Goal: Transaction & Acquisition: Purchase product/service

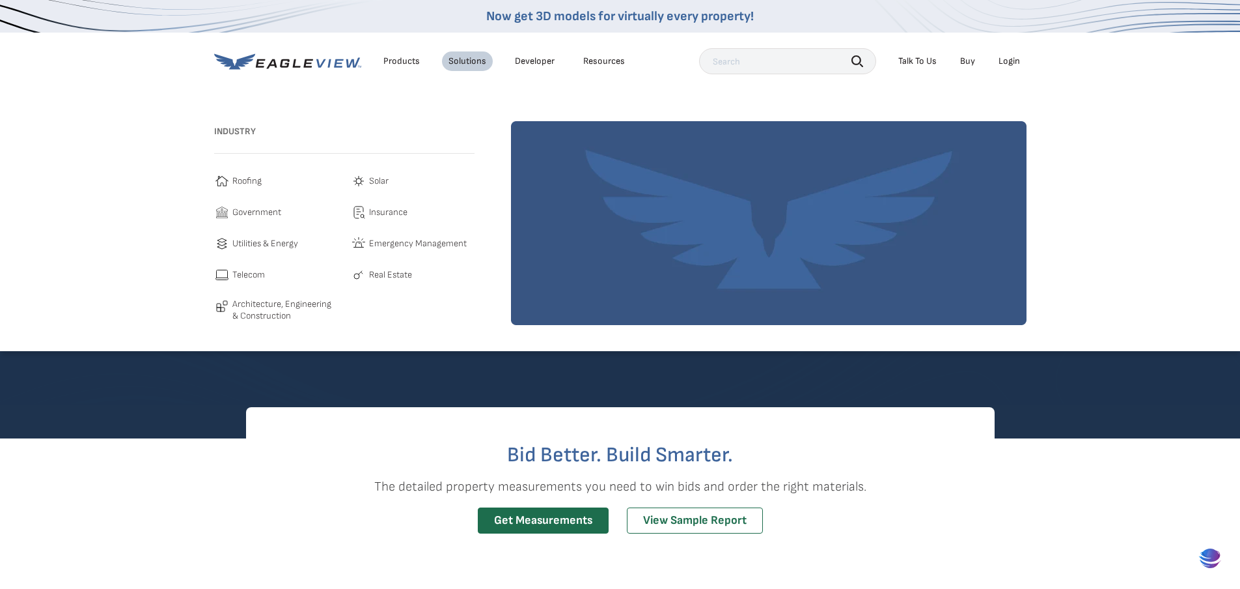
click at [611, 63] on div "Resources" at bounding box center [604, 61] width 42 height 12
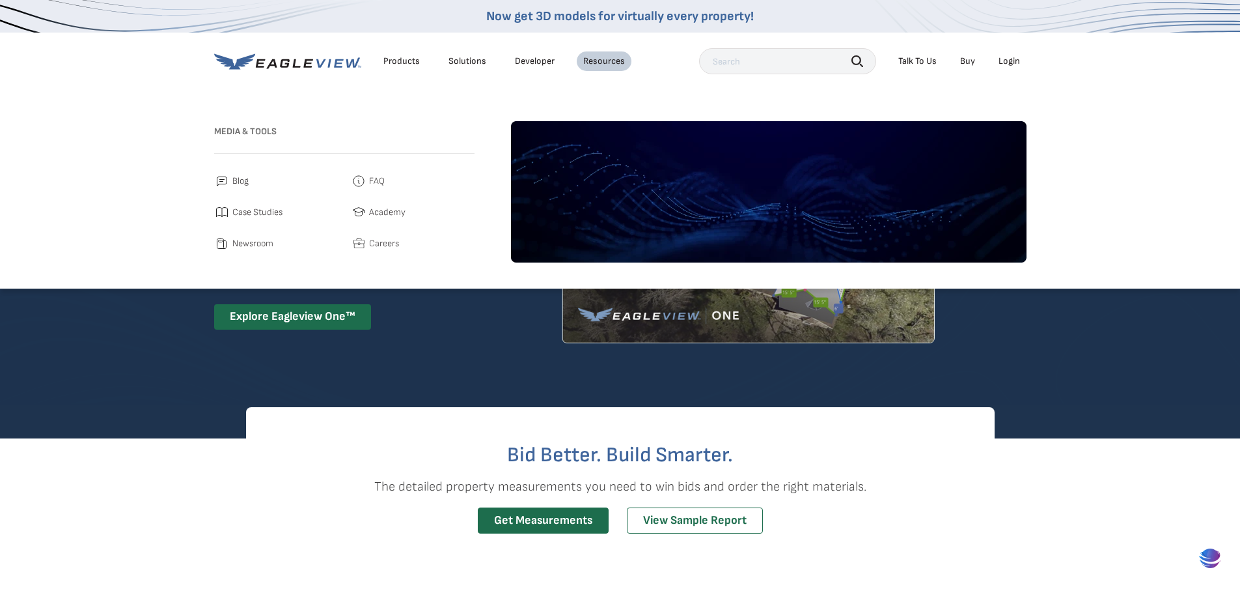
click at [754, 56] on input "text" at bounding box center [787, 61] width 177 height 26
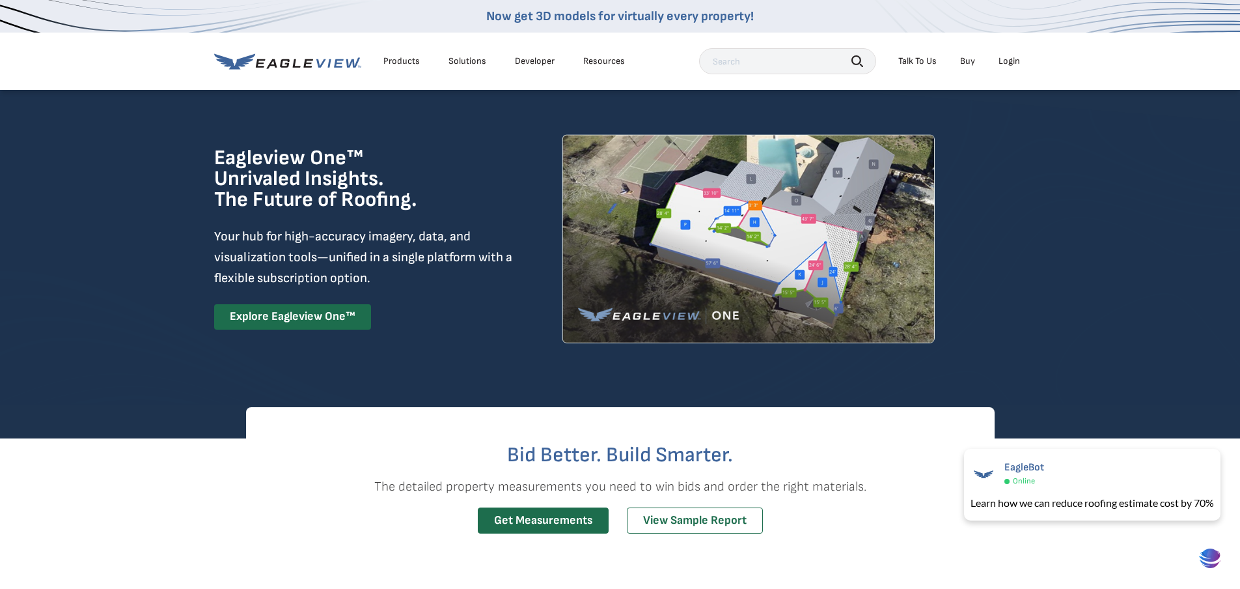
click at [296, 64] on icon at bounding box center [287, 61] width 147 height 16
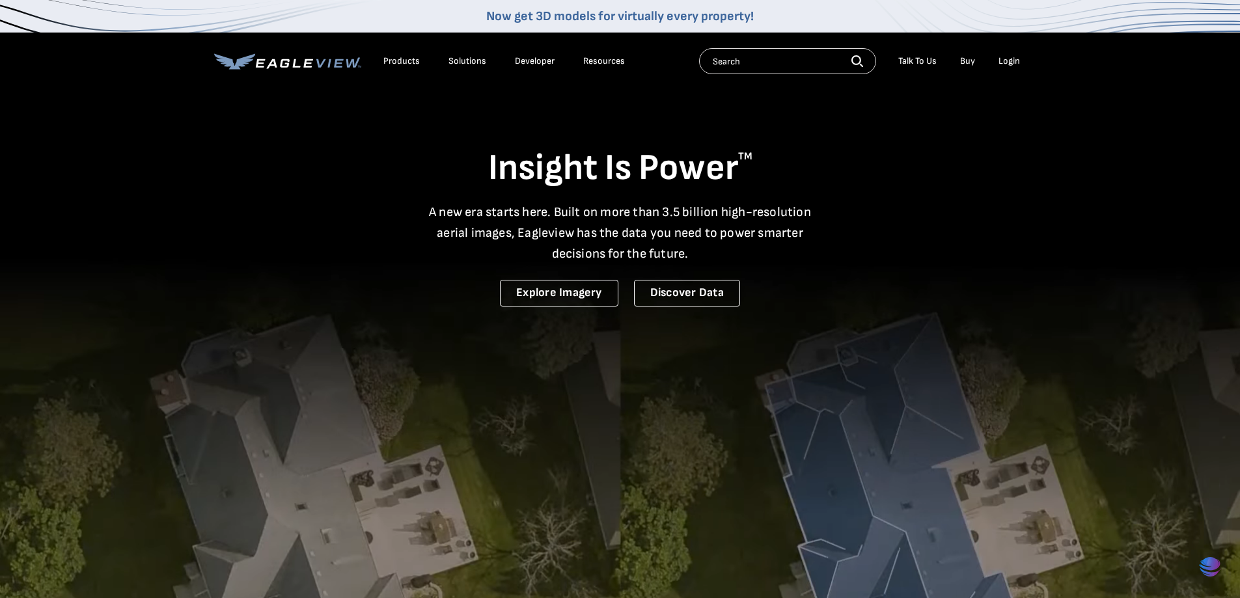
click at [779, 53] on input "text" at bounding box center [787, 61] width 177 height 26
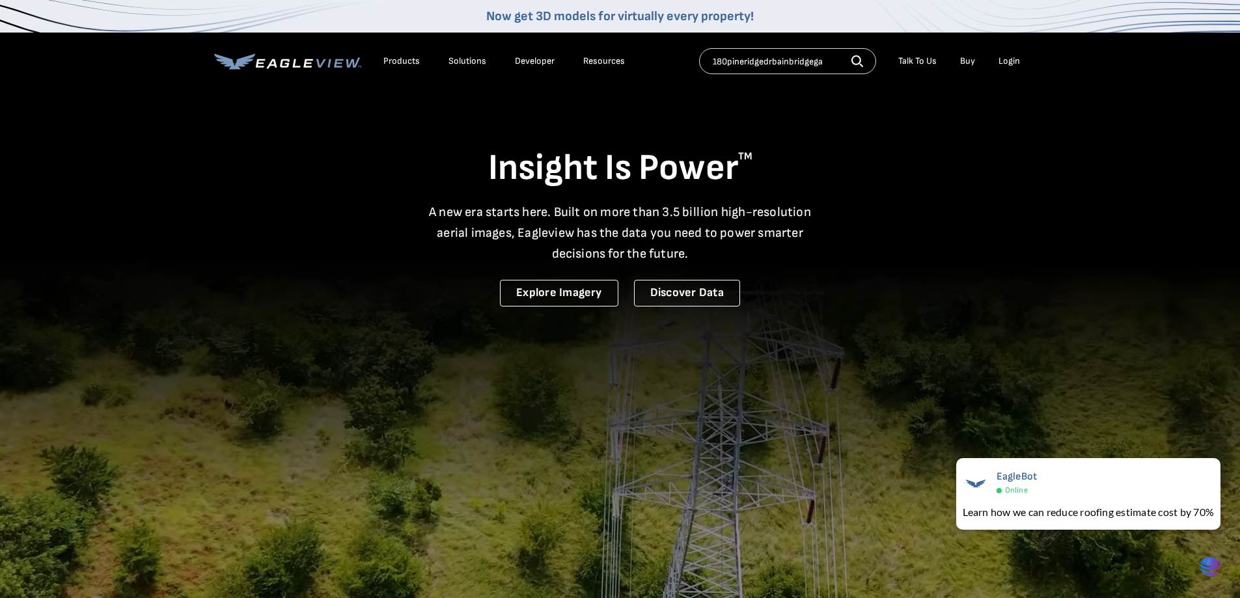
type input "180pineridgedrbainbridgega"
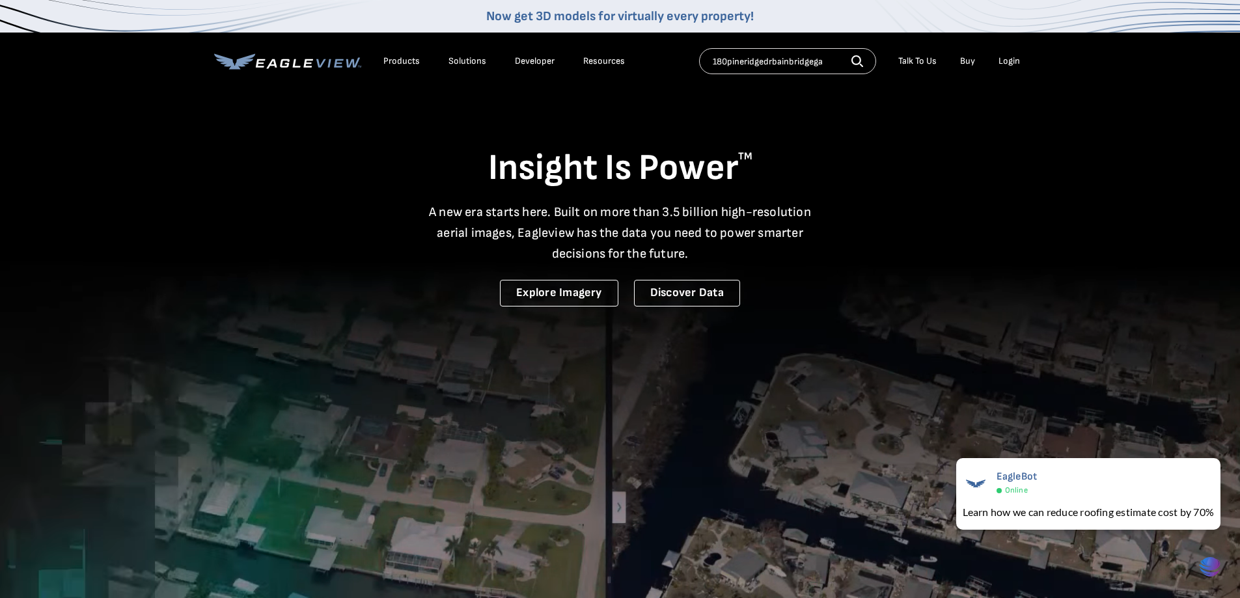
click at [858, 59] on icon "button" at bounding box center [858, 61] width 12 height 12
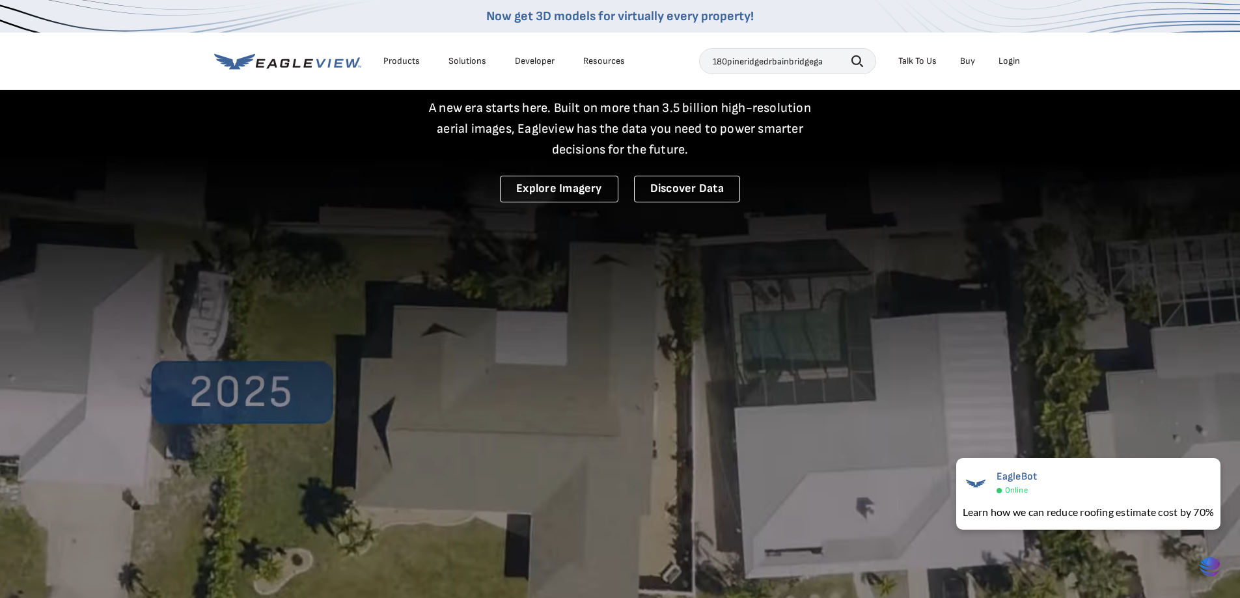
scroll to position [130, 0]
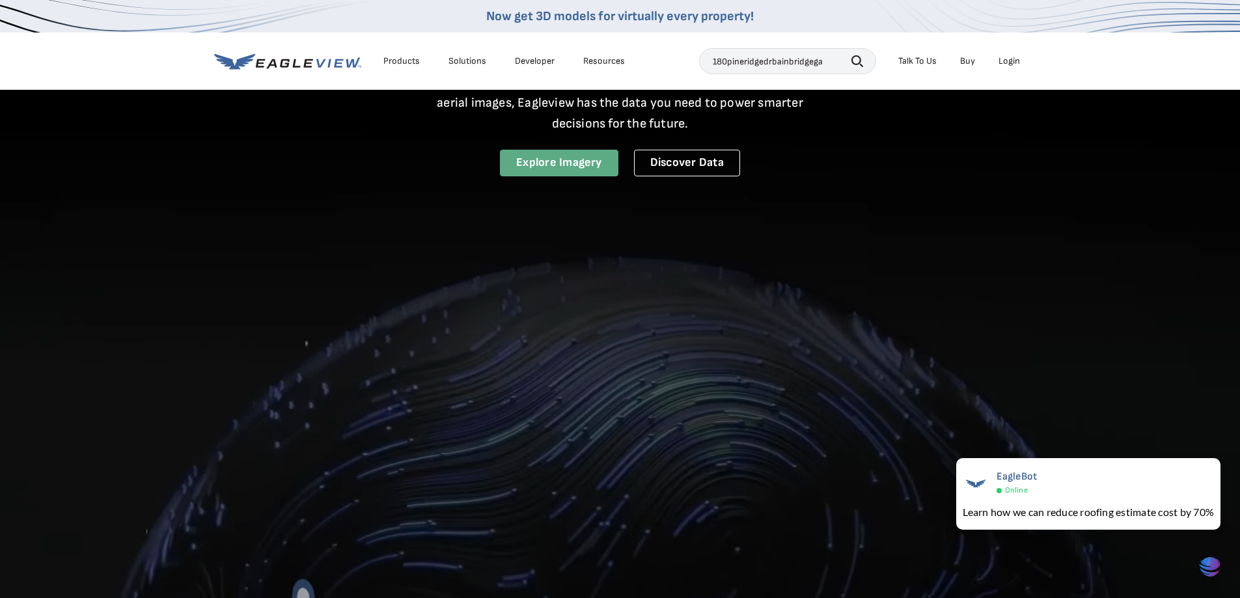
click at [588, 169] on link "Explore Imagery" at bounding box center [559, 163] width 119 height 27
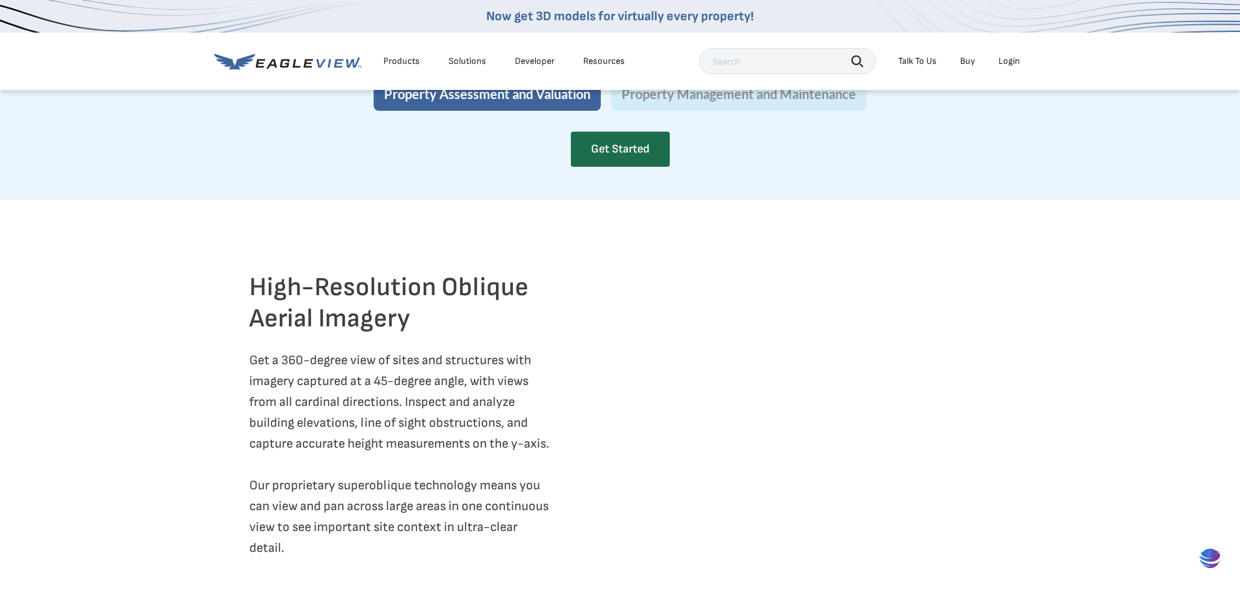
scroll to position [1433, 0]
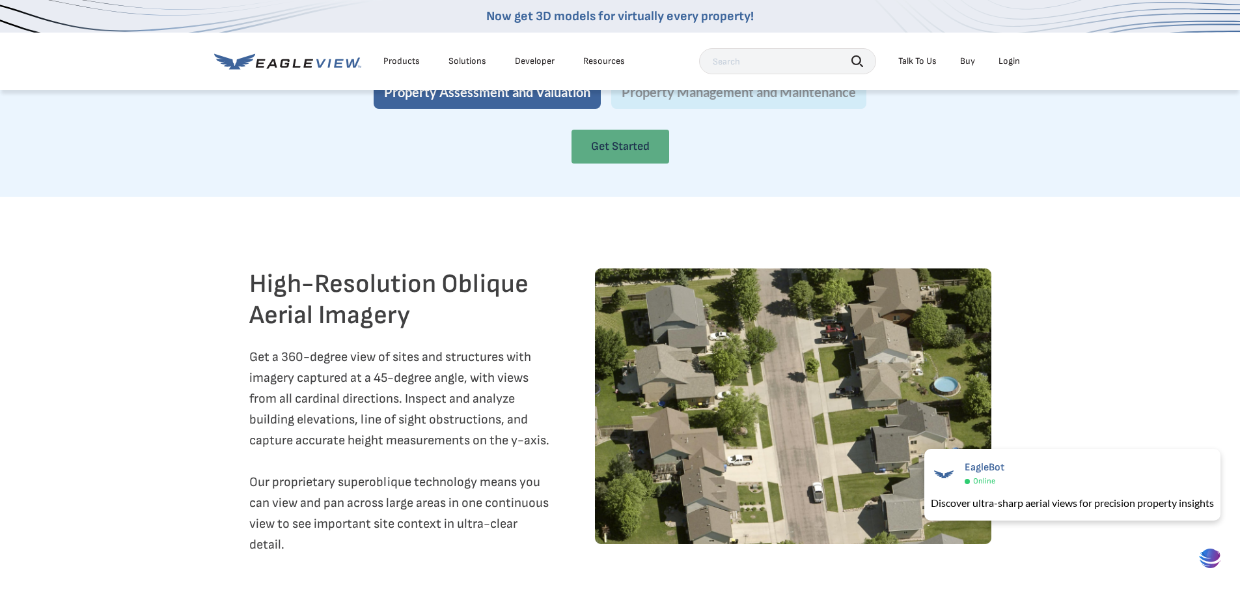
click at [611, 163] on link "Get Started" at bounding box center [621, 147] width 98 height 34
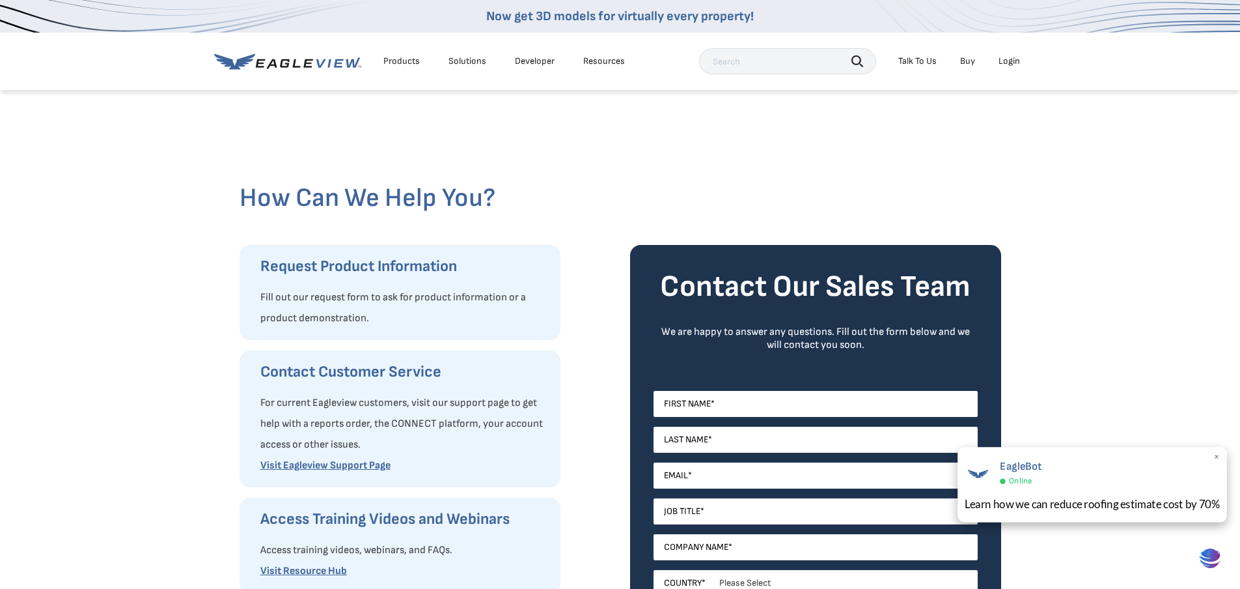
click at [1215, 455] on span "×" at bounding box center [1217, 458] width 7 height 14
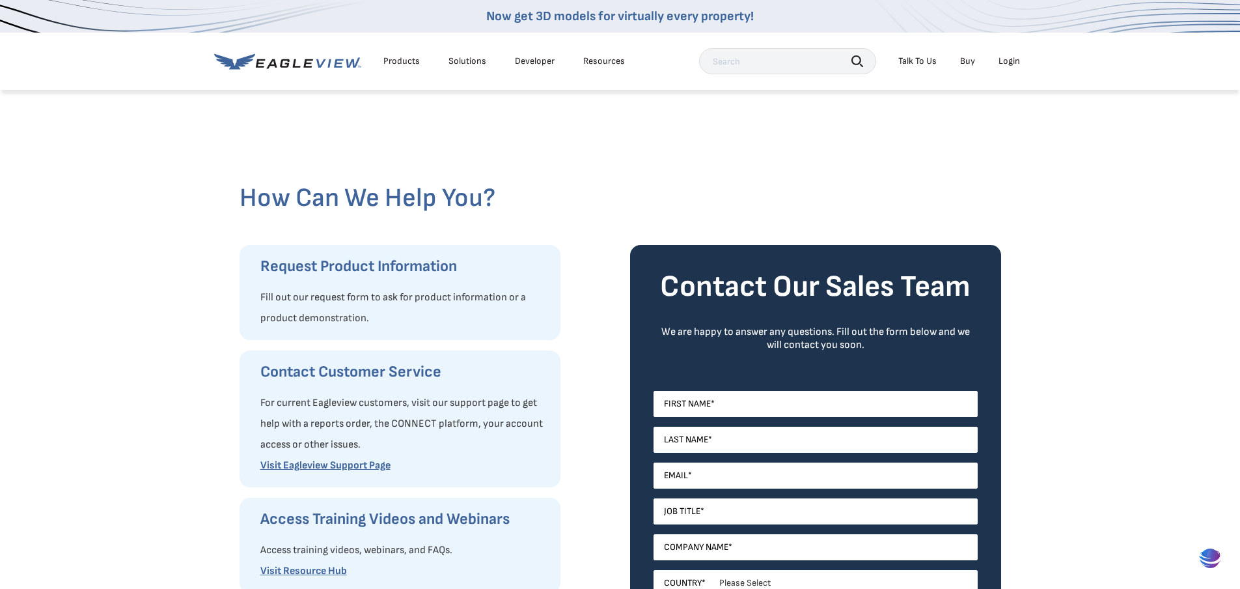
click at [527, 62] on link "Developer" at bounding box center [535, 61] width 40 height 12
click at [311, 64] on icon at bounding box center [287, 61] width 147 height 16
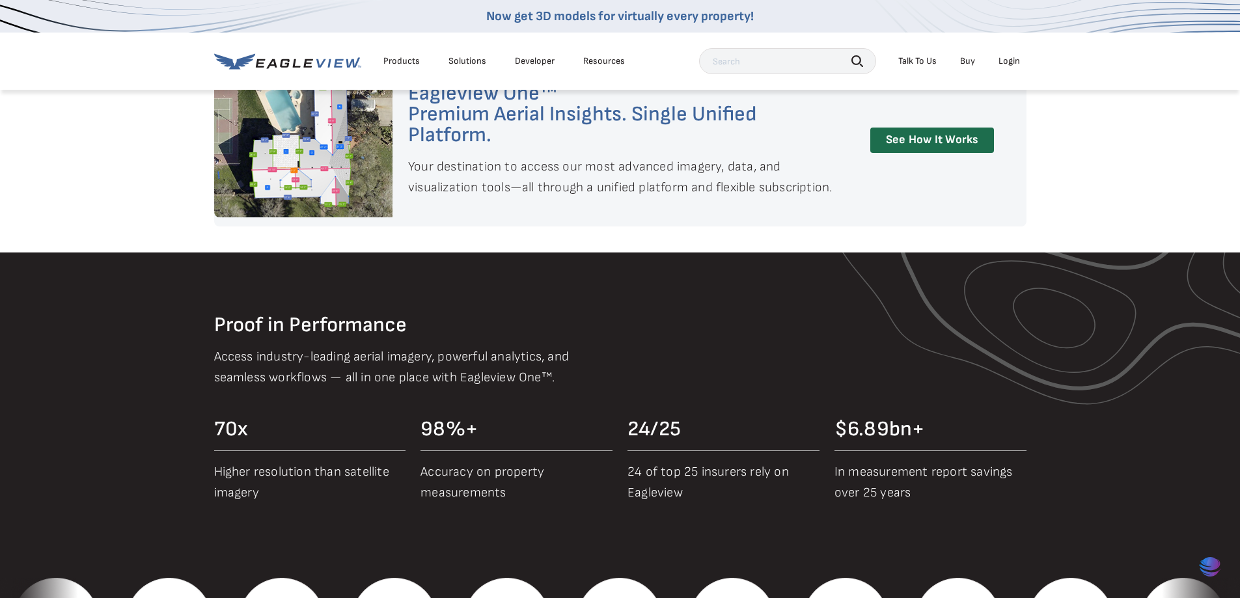
scroll to position [1237, 0]
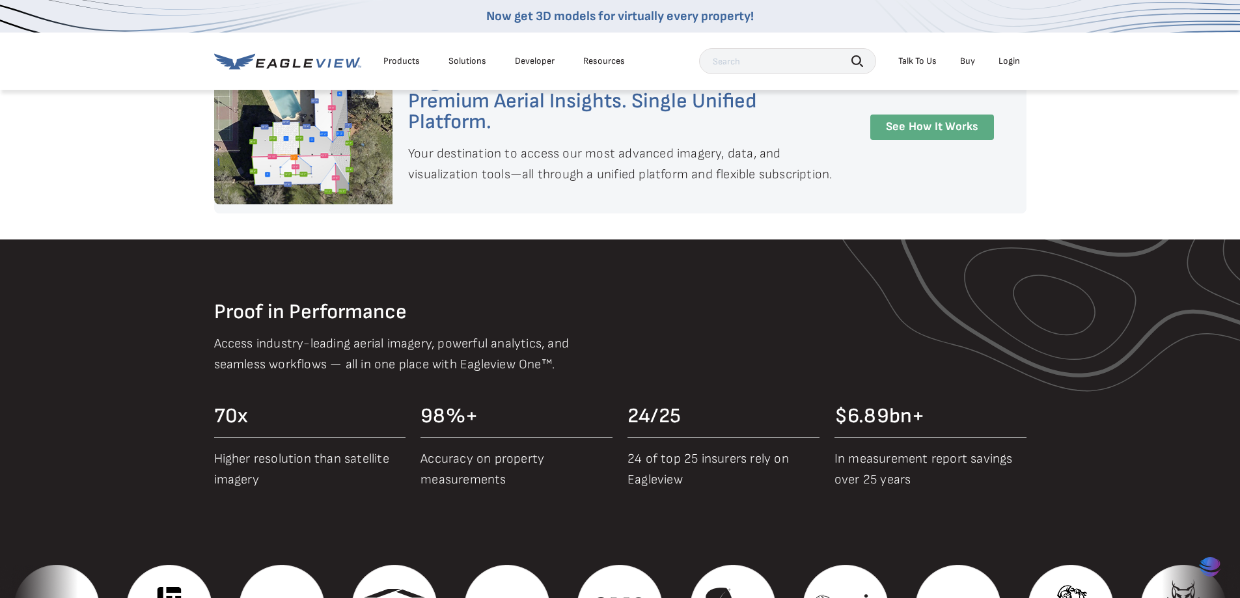
click at [909, 121] on link "See How It Works" at bounding box center [933, 127] width 124 height 25
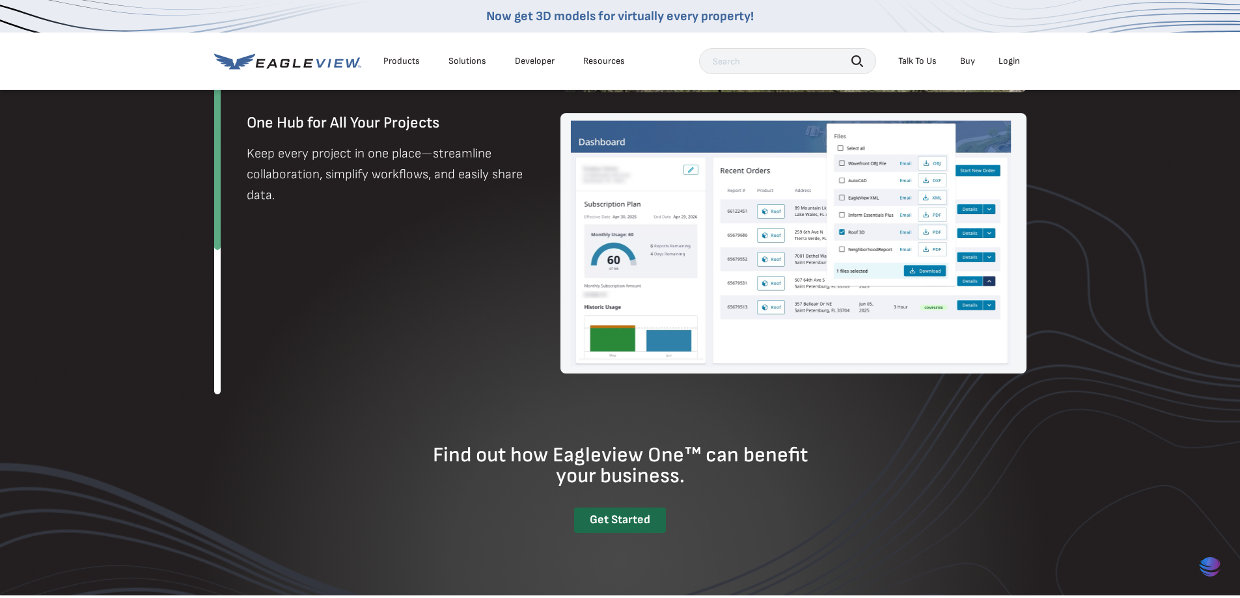
scroll to position [1433, 0]
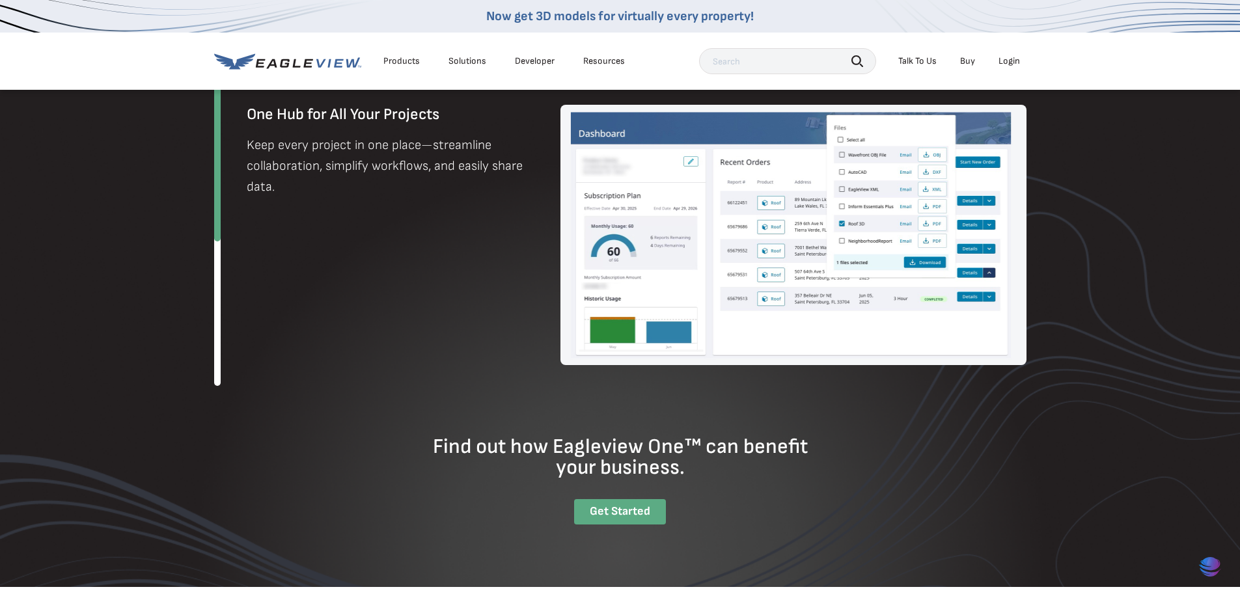
click at [615, 505] on div "Get Started" at bounding box center [620, 511] width 92 height 25
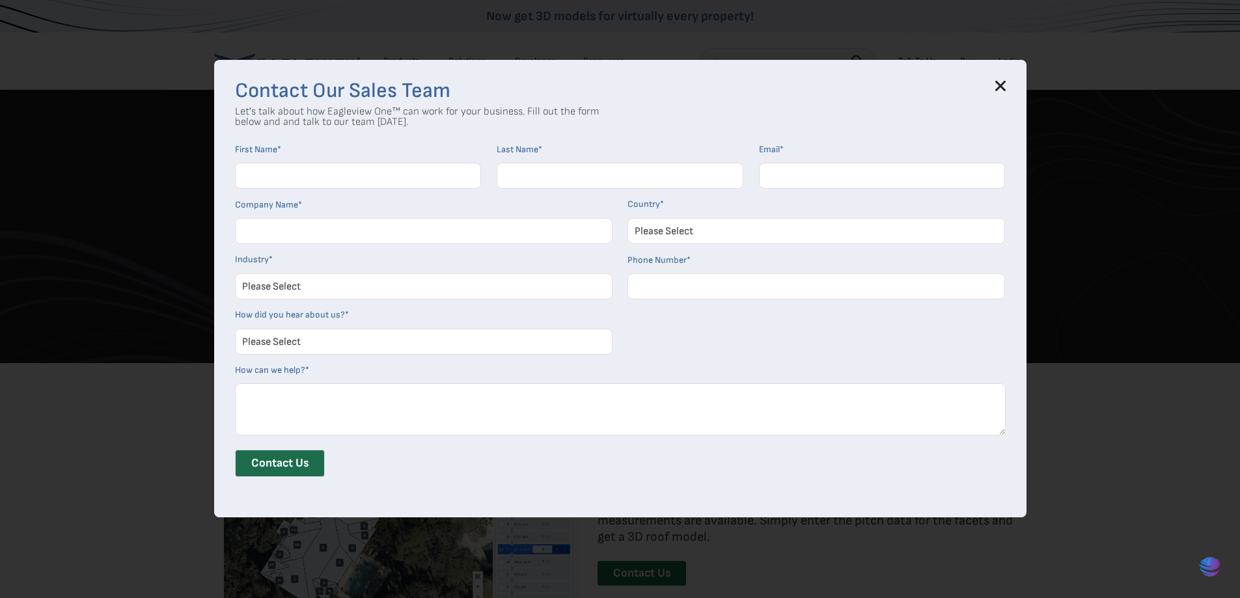
scroll to position [1693, 0]
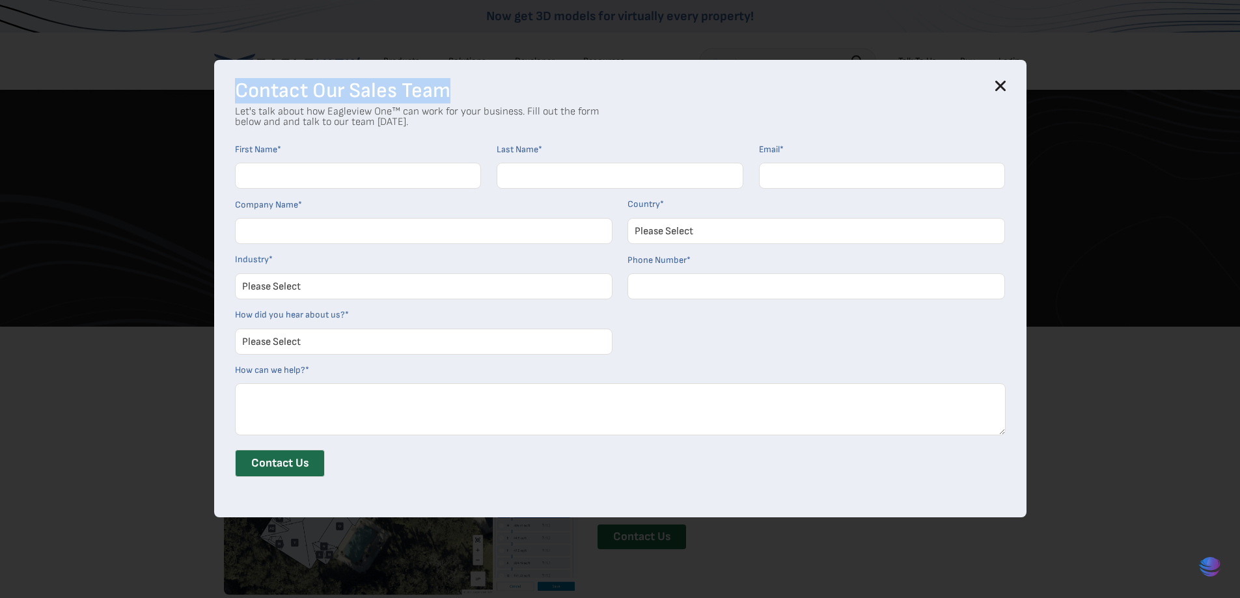
click at [1009, 82] on div "Contact Our Sales Team Let's talk about how Eagleview One™ can work for your bu…" at bounding box center [620, 289] width 813 height 458
click at [998, 85] on div "Contact Our Sales Team Let's talk about how Eagleview One™ can work for your bu…" at bounding box center [620, 289] width 813 height 458
click at [1005, 85] on icon at bounding box center [1000, 85] width 8 height 8
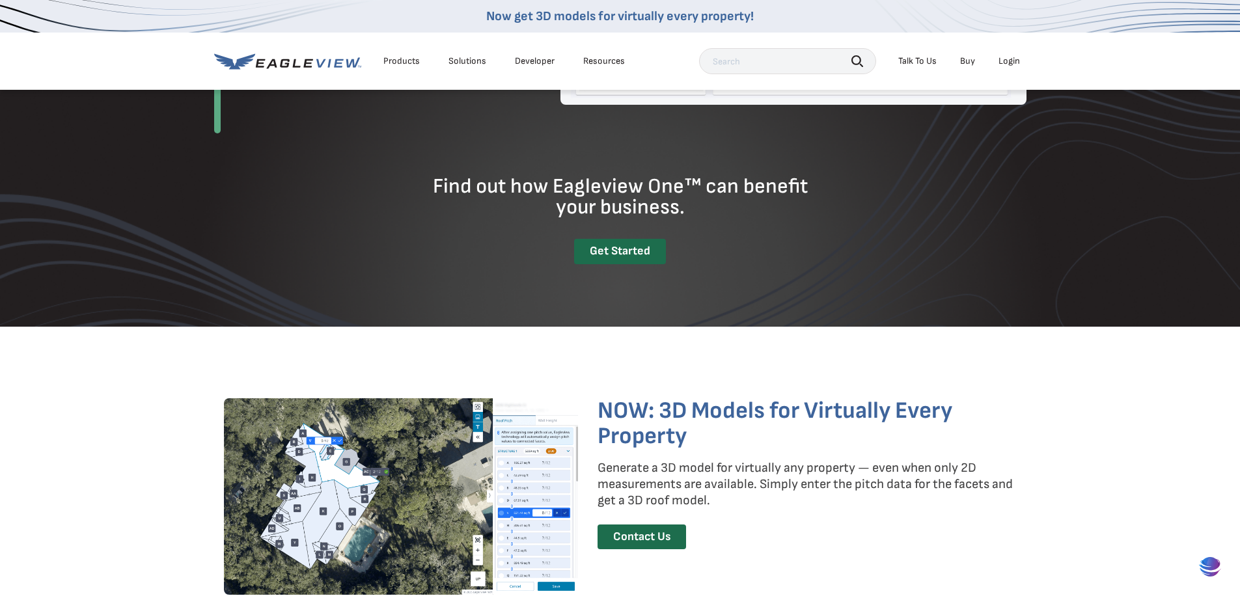
click at [962, 60] on link "Buy" at bounding box center [967, 61] width 15 height 12
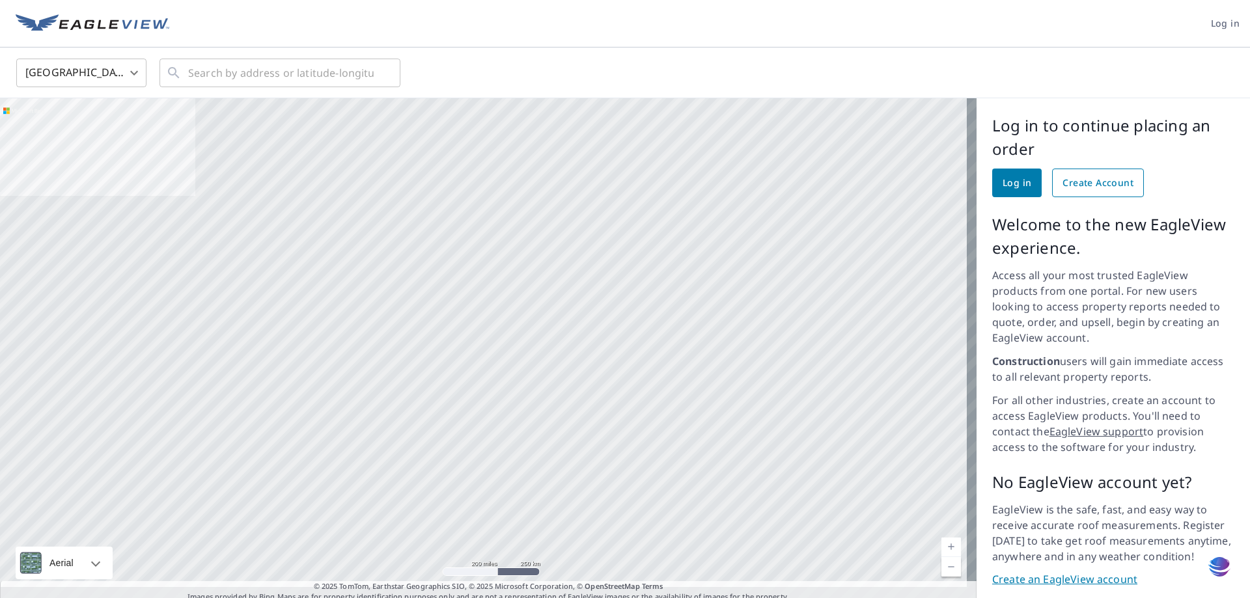
scroll to position [22, 0]
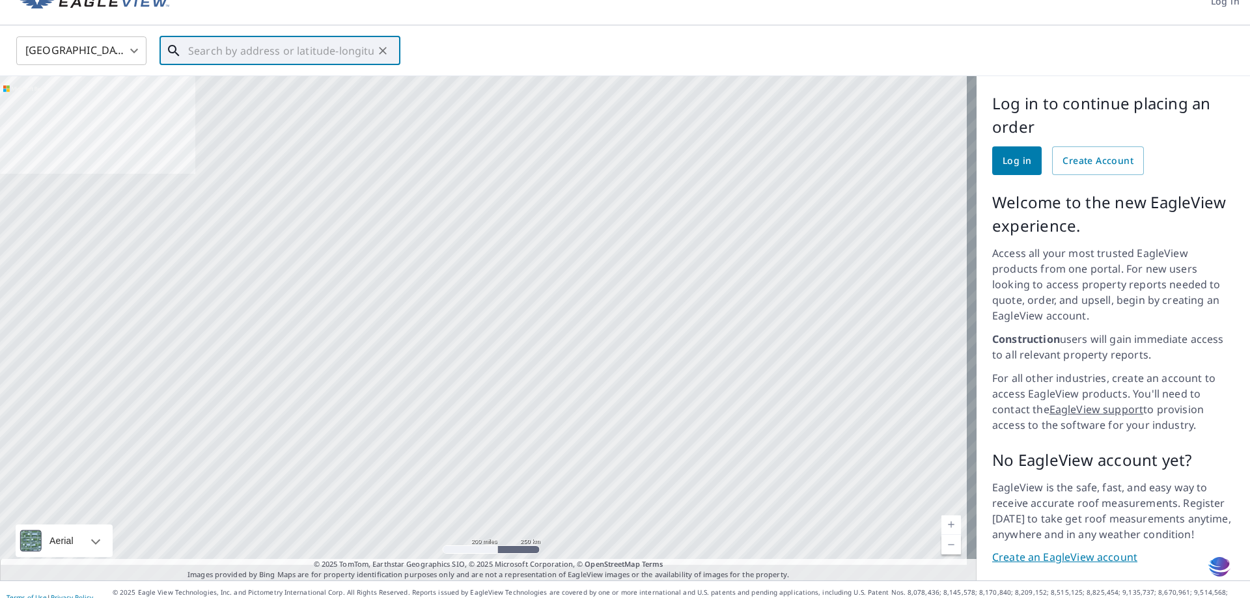
click at [301, 46] on input "text" at bounding box center [281, 51] width 186 height 36
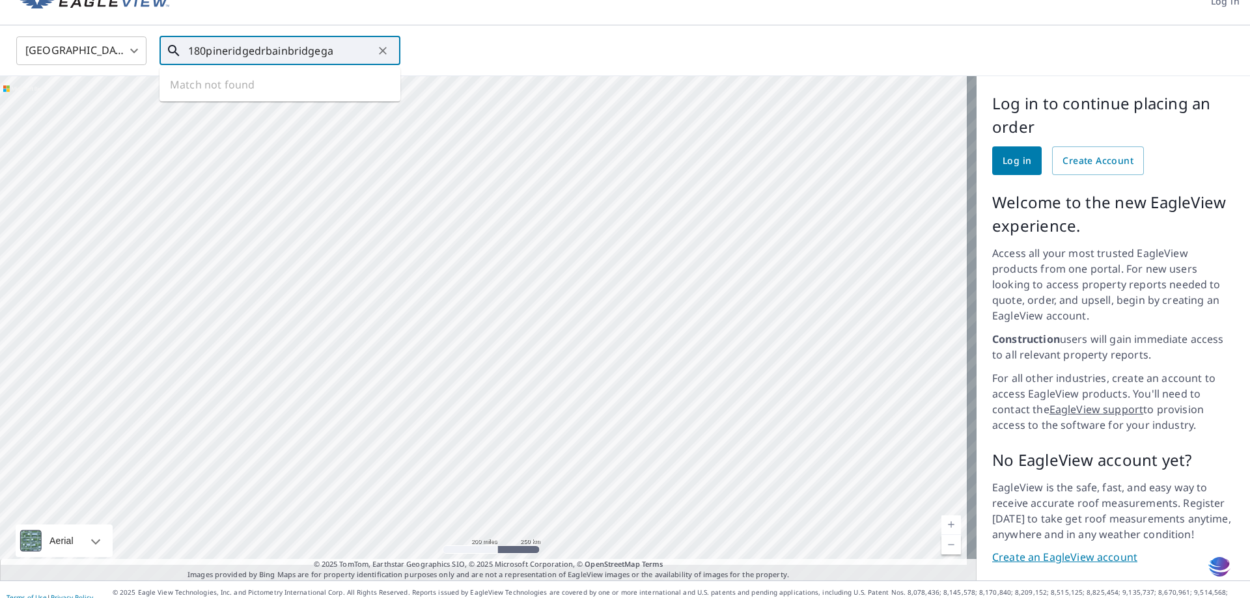
type input "180pineridgedrbainbridgega"
click at [136, 49] on body "Log in [GEOGRAPHIC_DATA] [GEOGRAPHIC_DATA] ​ 180pineridgedrbainbridgega ​ Match…" at bounding box center [625, 299] width 1250 height 598
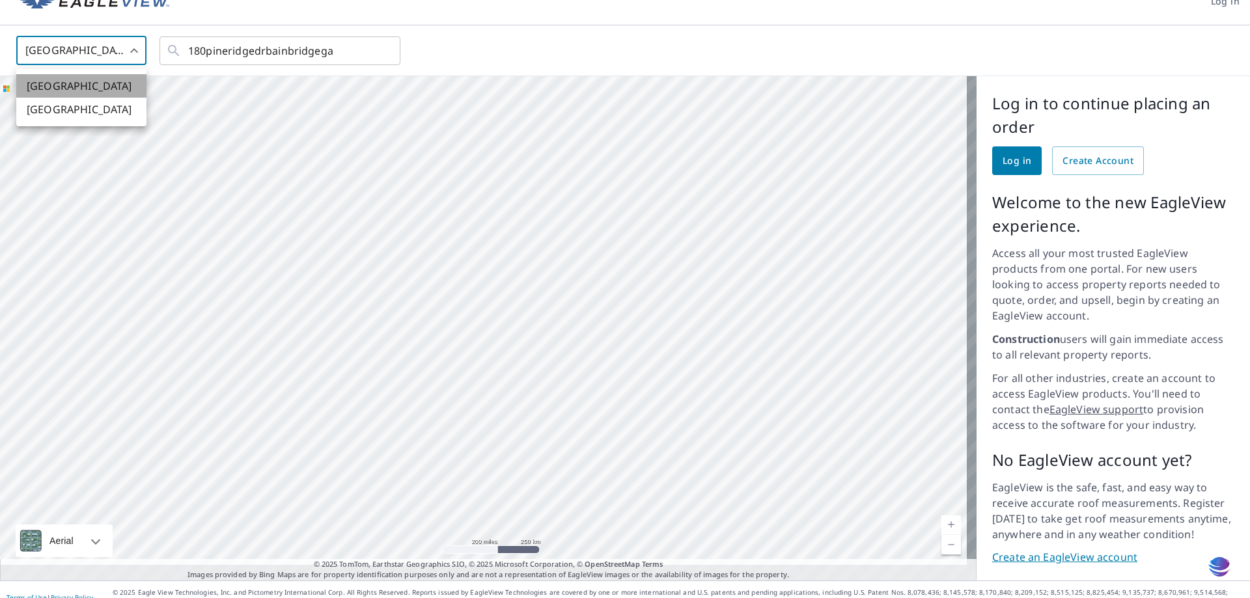
click at [117, 78] on li "[GEOGRAPHIC_DATA]" at bounding box center [81, 85] width 130 height 23
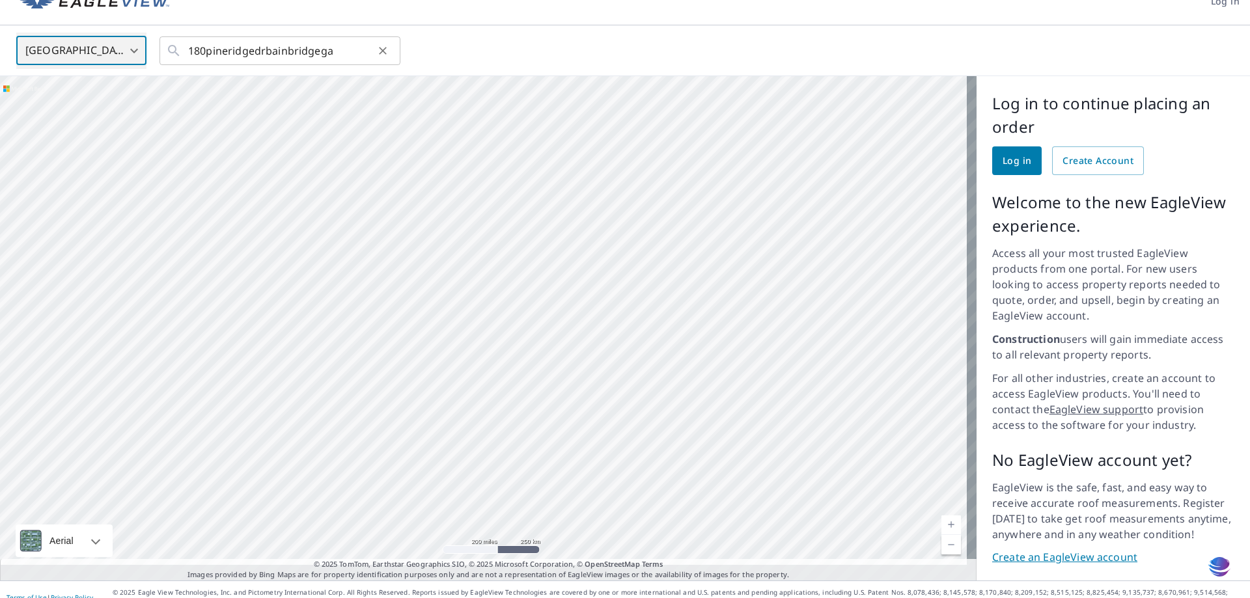
click at [177, 50] on icon at bounding box center [174, 51] width 16 height 16
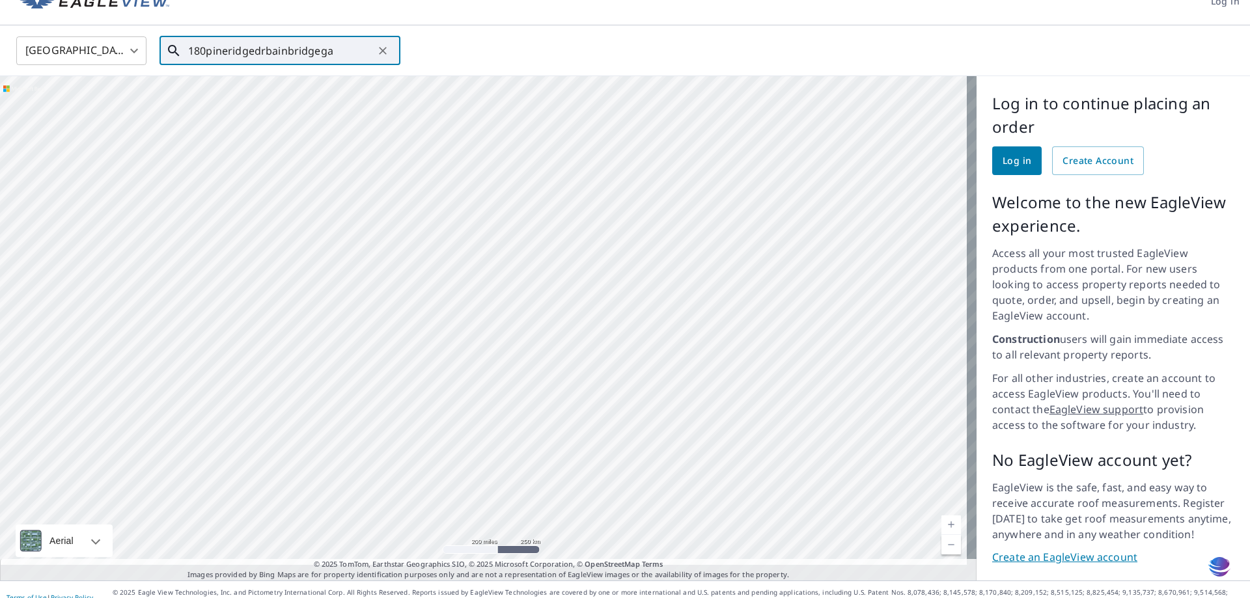
click at [170, 40] on div "180pineridgedrbainbridgega ​" at bounding box center [280, 50] width 241 height 29
click at [172, 48] on icon at bounding box center [174, 51] width 16 height 16
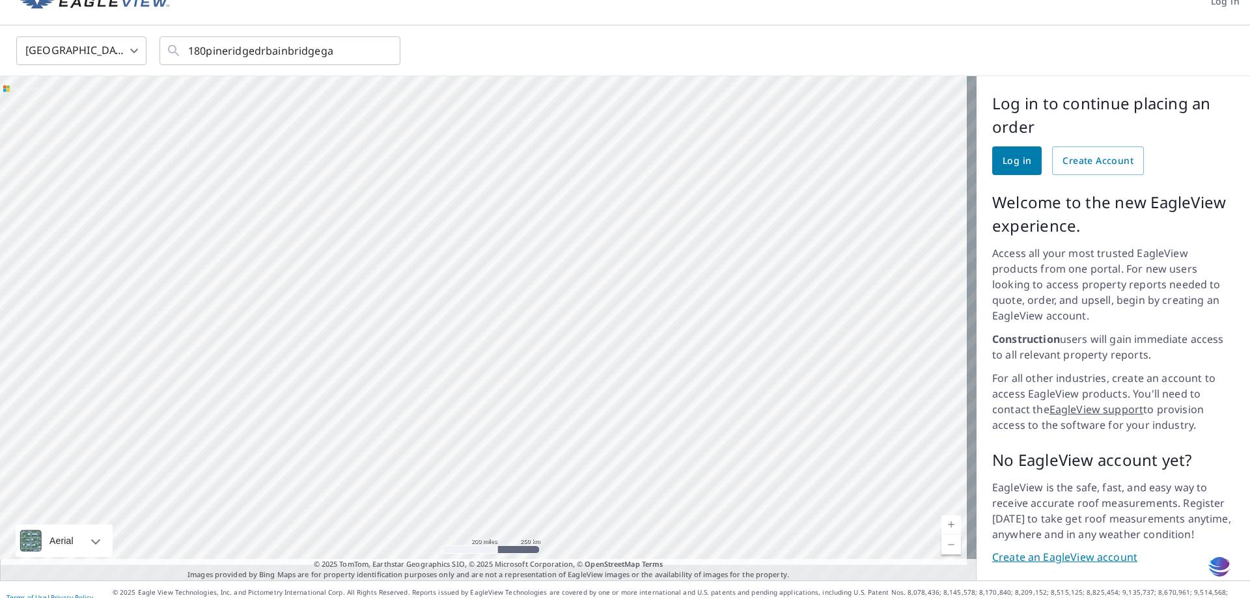
click at [147, 72] on div "[GEOGRAPHIC_DATA] [GEOGRAPHIC_DATA] ​ 180pineridgedrbainbridgega ​" at bounding box center [625, 50] width 1250 height 51
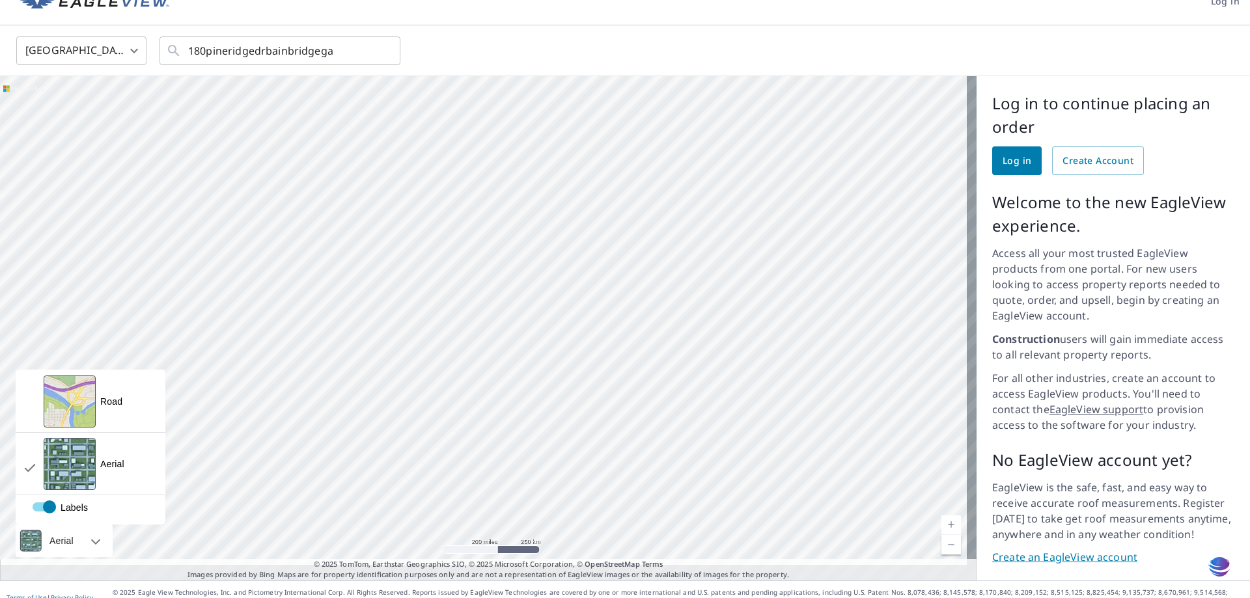
click at [55, 525] on div "Aerial" at bounding box center [62, 541] width 32 height 33
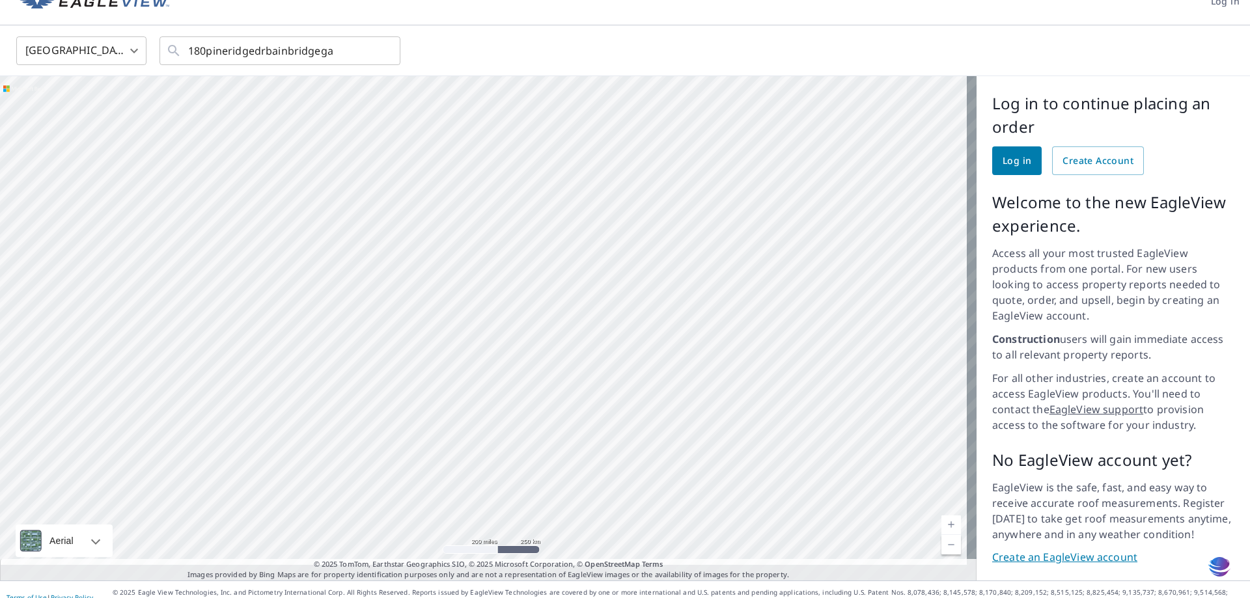
click at [85, 525] on div at bounding box center [81, 541] width 8 height 33
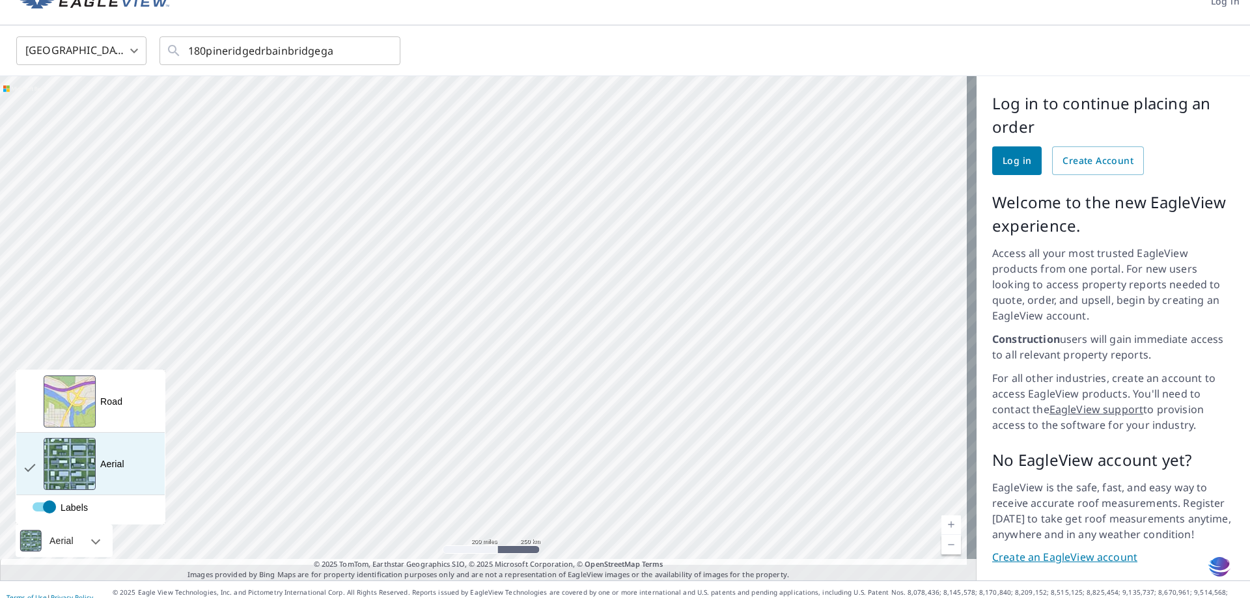
click at [85, 465] on div "View aerial and more..." at bounding box center [70, 464] width 52 height 52
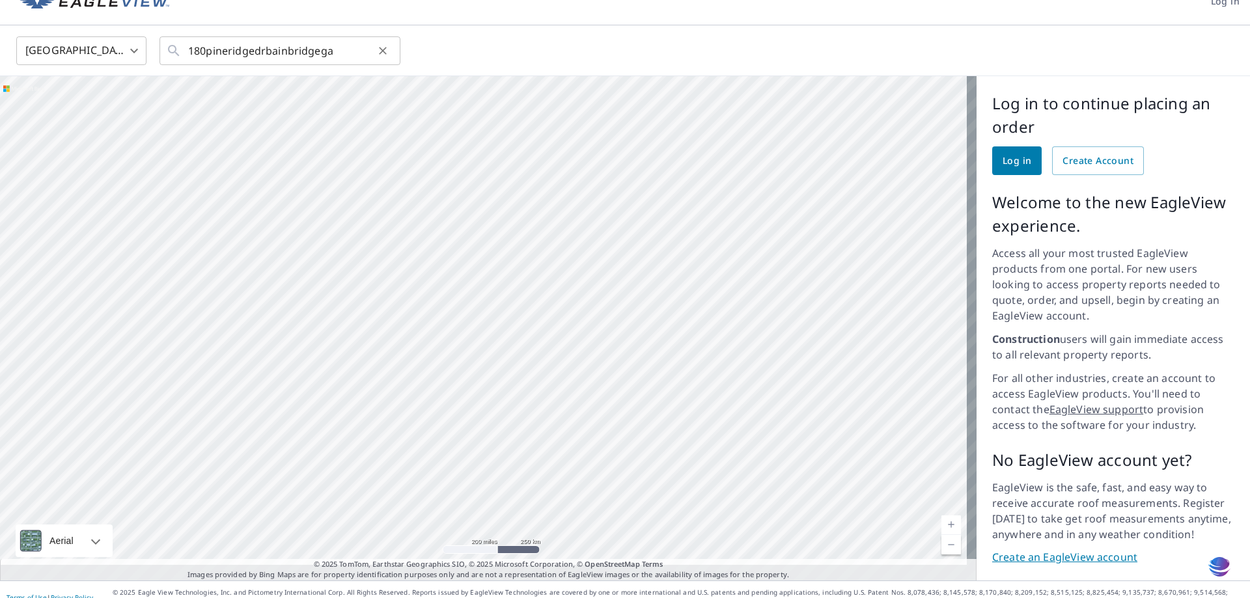
click at [172, 53] on icon at bounding box center [174, 51] width 16 height 16
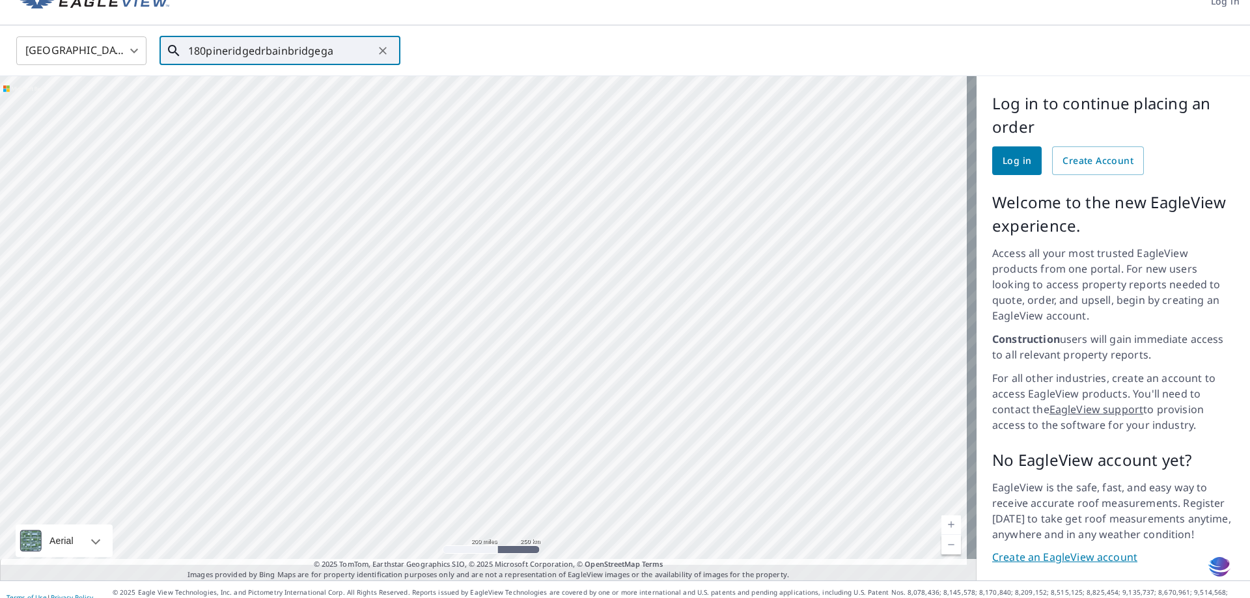
click at [679, 407] on div at bounding box center [488, 328] width 977 height 505
click at [675, 408] on div at bounding box center [488, 328] width 977 height 505
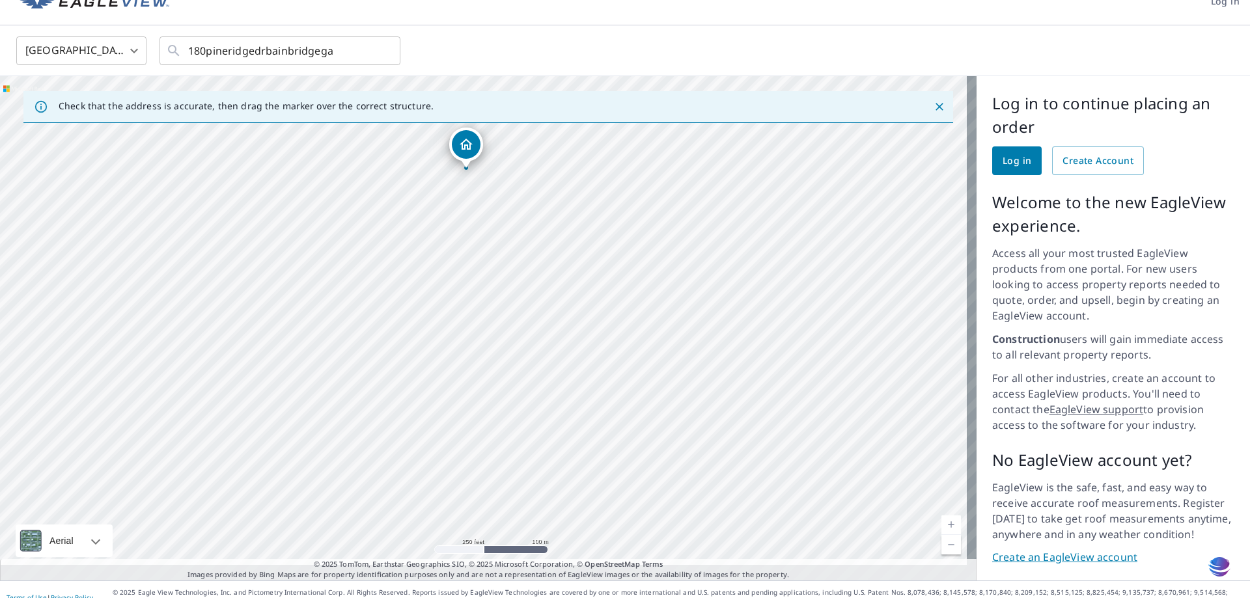
drag, startPoint x: 852, startPoint y: 415, endPoint x: 833, endPoint y: 273, distance: 143.8
click at [833, 273] on div "[GEOGRAPHIC_DATA], [GEOGRAPHIC_DATA] [GEOGRAPHIC_DATA], [GEOGRAPHIC_DATA]" at bounding box center [488, 328] width 977 height 505
drag, startPoint x: 787, startPoint y: 441, endPoint x: 811, endPoint y: 96, distance: 345.9
click at [811, 96] on div "Check that the address is accurate, then drag the marker over the correct struc…" at bounding box center [488, 328] width 977 height 505
click at [783, 125] on div "[GEOGRAPHIC_DATA], [GEOGRAPHIC_DATA] [GEOGRAPHIC_DATA], [GEOGRAPHIC_DATA]" at bounding box center [488, 328] width 977 height 505
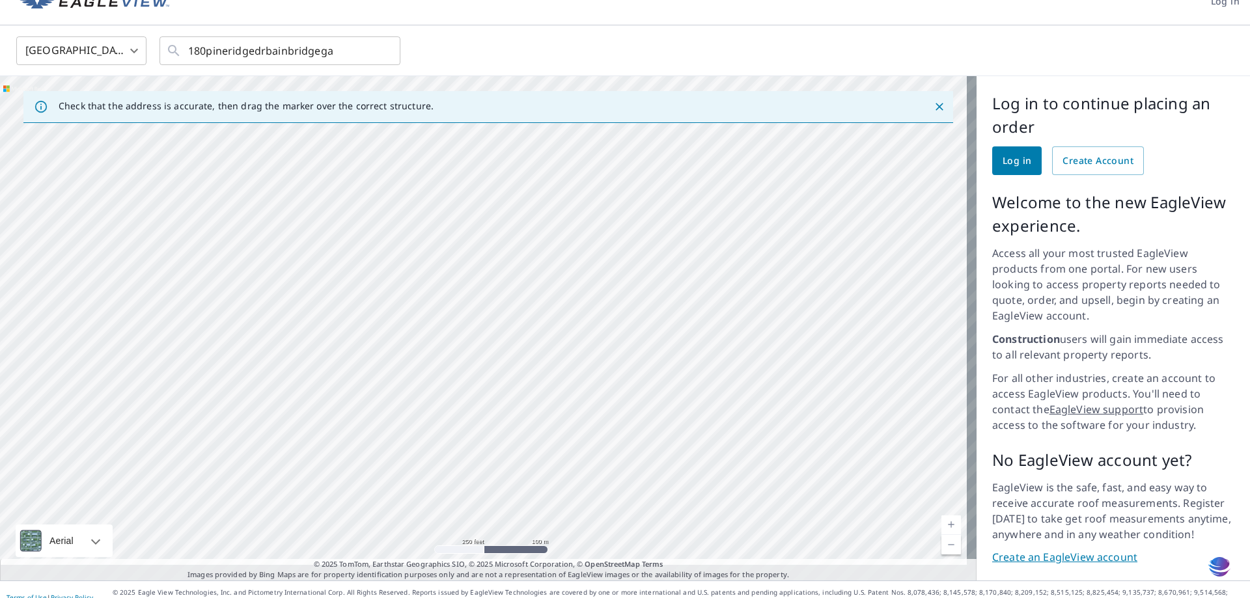
drag, startPoint x: 681, startPoint y: 400, endPoint x: 738, endPoint y: 147, distance: 260.3
click at [738, 147] on div "[GEOGRAPHIC_DATA], [GEOGRAPHIC_DATA] [GEOGRAPHIC_DATA], [GEOGRAPHIC_DATA]" at bounding box center [488, 328] width 977 height 505
drag, startPoint x: 732, startPoint y: 330, endPoint x: 727, endPoint y: 42, distance: 288.5
click at [727, 42] on div "United States [GEOGRAPHIC_DATA] ​ 180pineridgedrbainbridgega ​ Check that the a…" at bounding box center [625, 302] width 1250 height 555
drag, startPoint x: 735, startPoint y: 350, endPoint x: 736, endPoint y: 25, distance: 324.3
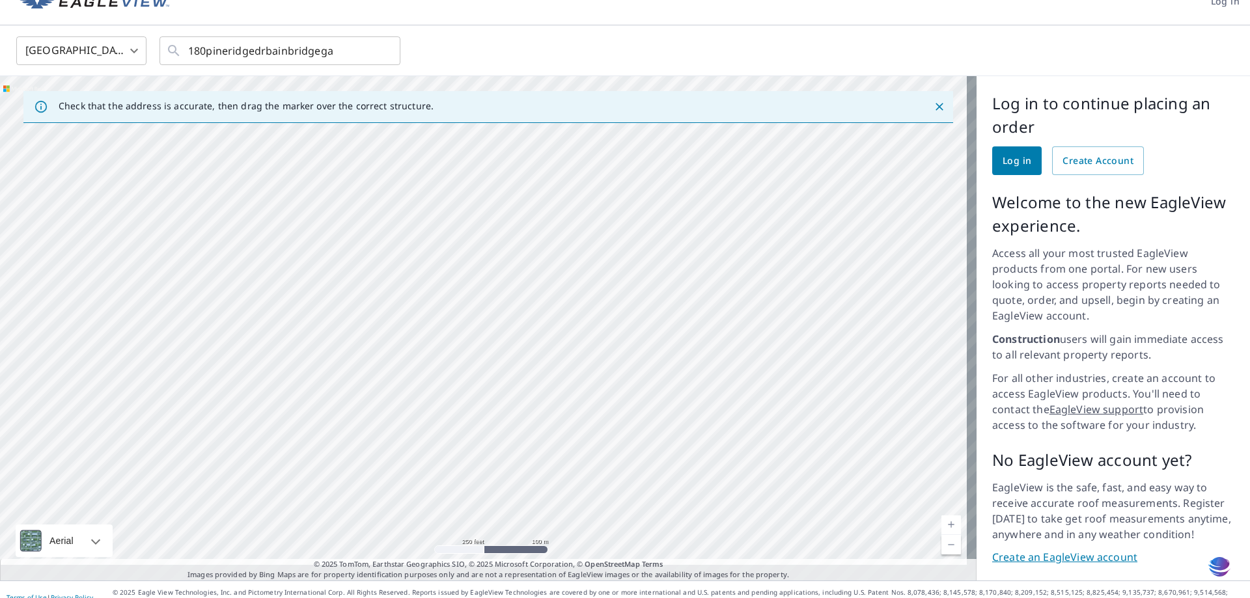
click at [736, 25] on div "United States [GEOGRAPHIC_DATA] ​ 180pineridgedrbainbridgega ​ Check that the a…" at bounding box center [625, 302] width 1250 height 555
click at [727, 66] on div "[GEOGRAPHIC_DATA] [GEOGRAPHIC_DATA] ​ 180pineridgedrbainbridgega ​" at bounding box center [625, 50] width 1250 height 51
click at [717, 244] on div "[GEOGRAPHIC_DATA], [GEOGRAPHIC_DATA] [GEOGRAPHIC_DATA], [GEOGRAPHIC_DATA]" at bounding box center [488, 328] width 977 height 505
drag, startPoint x: 564, startPoint y: 503, endPoint x: 629, endPoint y: 26, distance: 481.1
click at [629, 26] on div "United States [GEOGRAPHIC_DATA] ​ 180pineridgedrbainbridgega ​ Check that the a…" at bounding box center [625, 302] width 1250 height 555
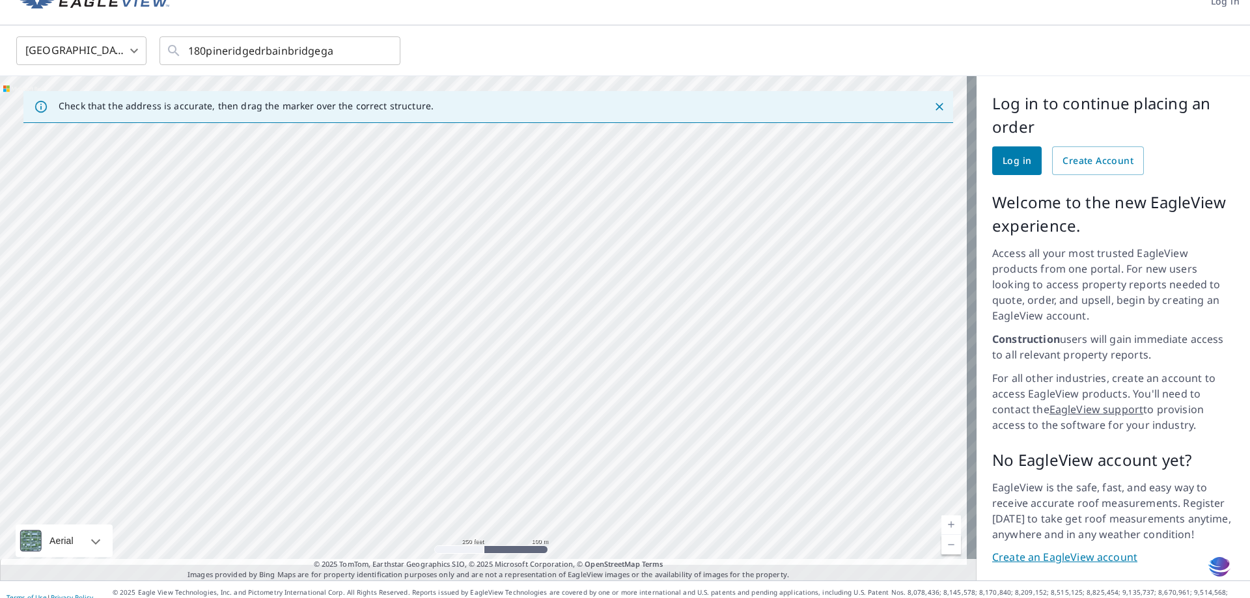
click at [672, 156] on div "[GEOGRAPHIC_DATA], [GEOGRAPHIC_DATA] [GEOGRAPHIC_DATA], [GEOGRAPHIC_DATA]" at bounding box center [488, 328] width 977 height 505
drag, startPoint x: 505, startPoint y: 412, endPoint x: 476, endPoint y: -75, distance: 487.3
click at [476, 0] on html "Log in [GEOGRAPHIC_DATA] [GEOGRAPHIC_DATA] ​ 180pineridgedrbainbridgega ​ Check…" at bounding box center [625, 299] width 1250 height 598
